Goal: Go to known website: Access a specific website the user already knows

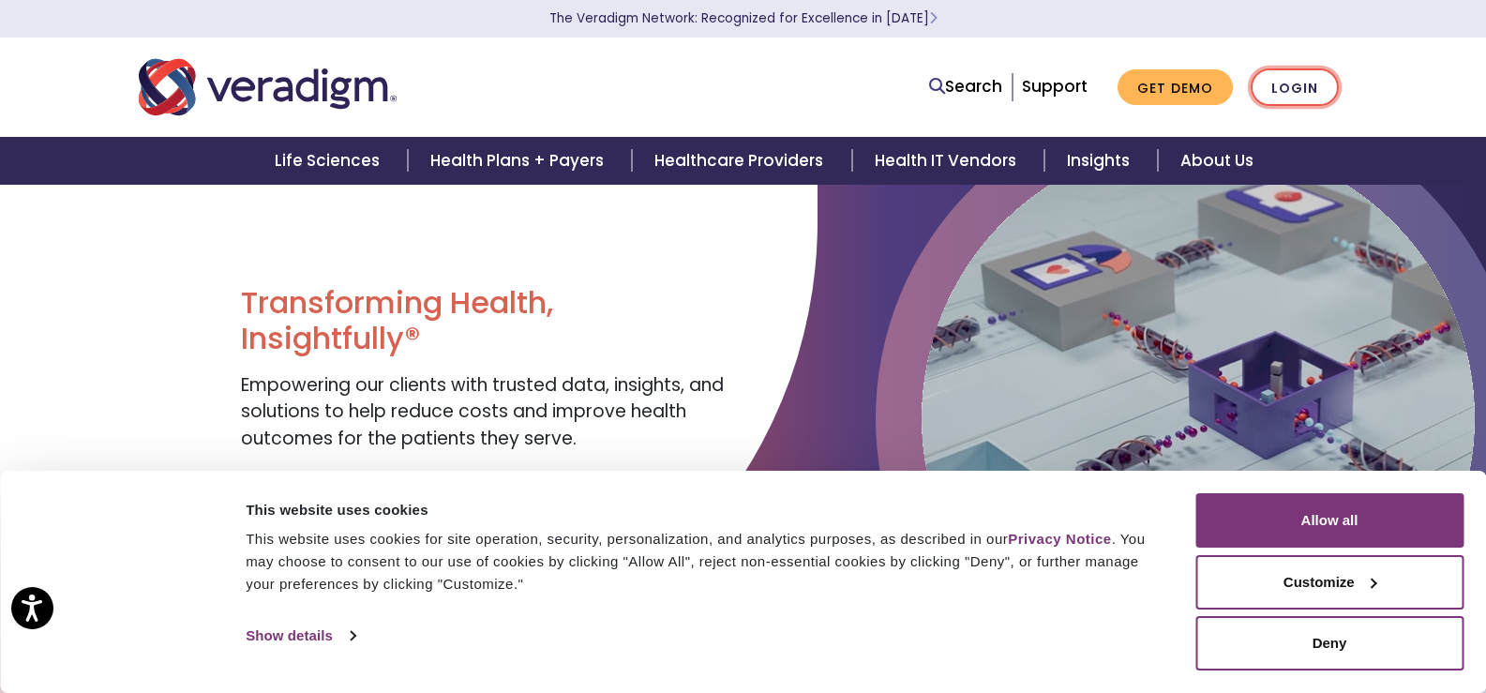
click at [1302, 90] on link "Login" at bounding box center [1294, 87] width 88 height 38
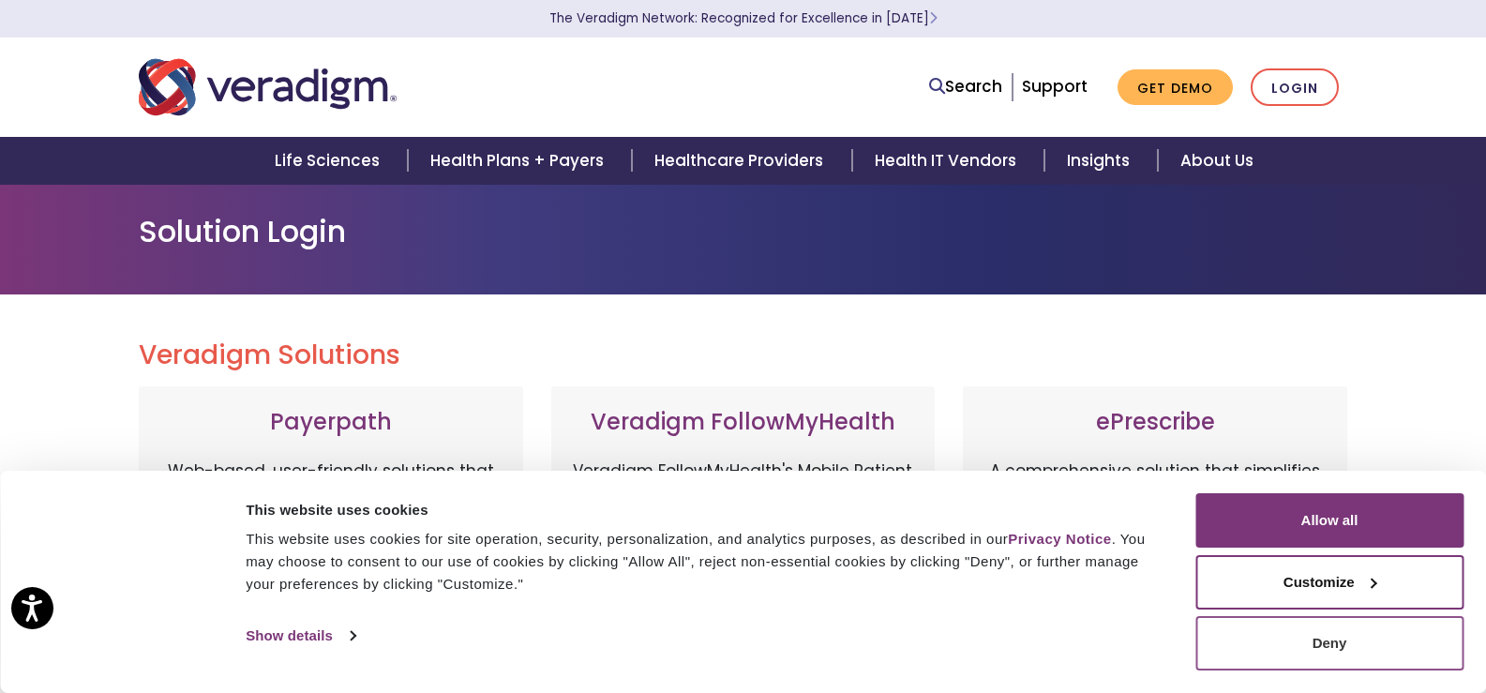
click at [1317, 647] on button "Deny" at bounding box center [1329, 643] width 268 height 54
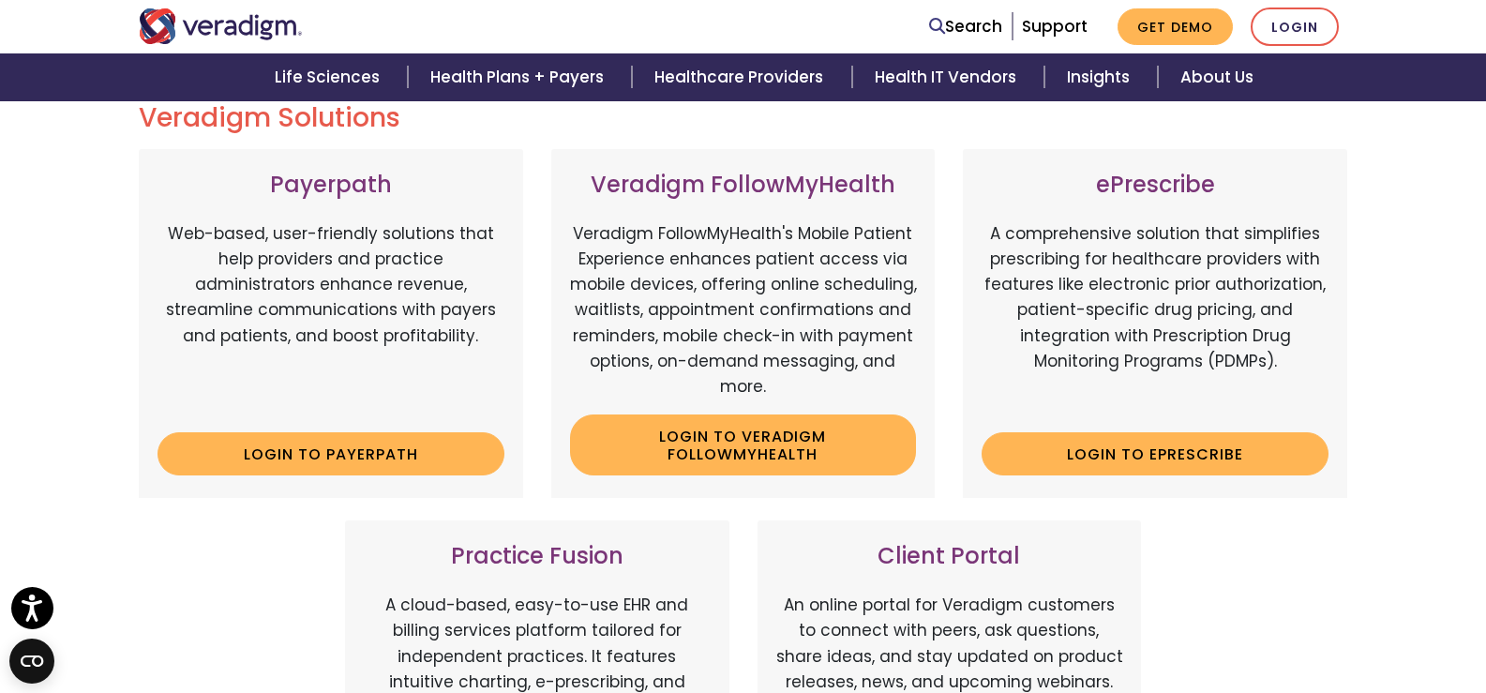
scroll to position [281, 0]
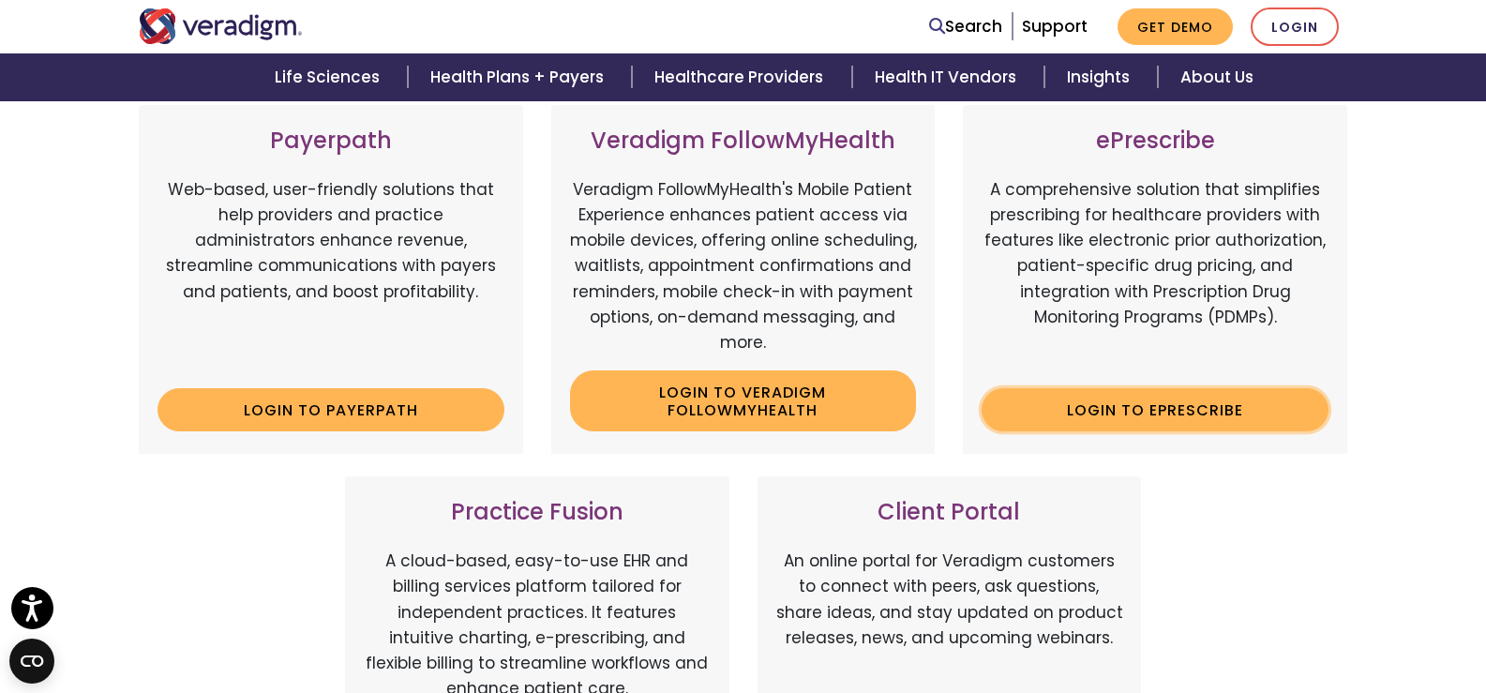
click at [1143, 405] on link "Login to ePrescribe" at bounding box center [1154, 409] width 347 height 43
